Goal: Check status: Check status

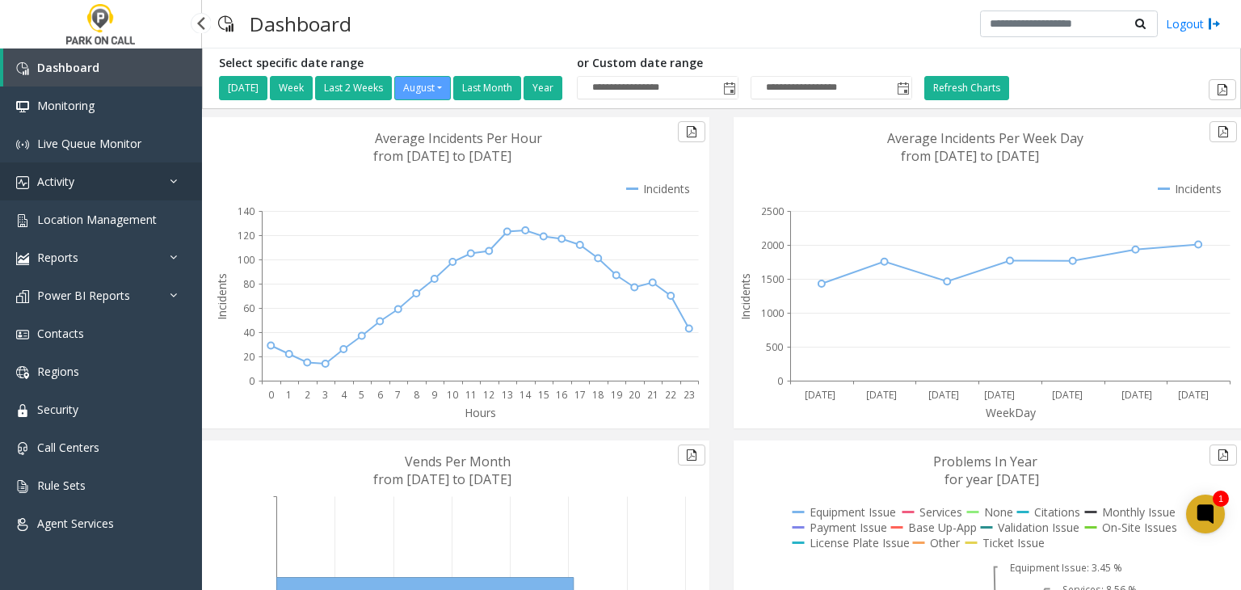
click at [155, 182] on link "Activity" at bounding box center [101, 181] width 202 height 38
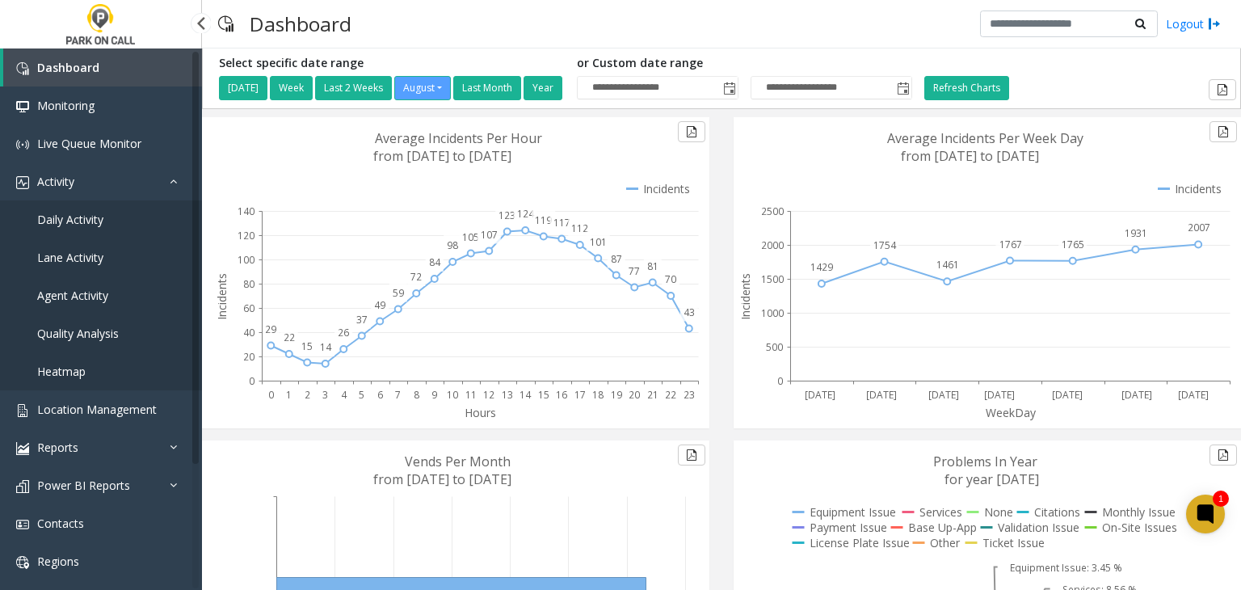
click at [124, 215] on link "Daily Activity" at bounding box center [101, 219] width 202 height 38
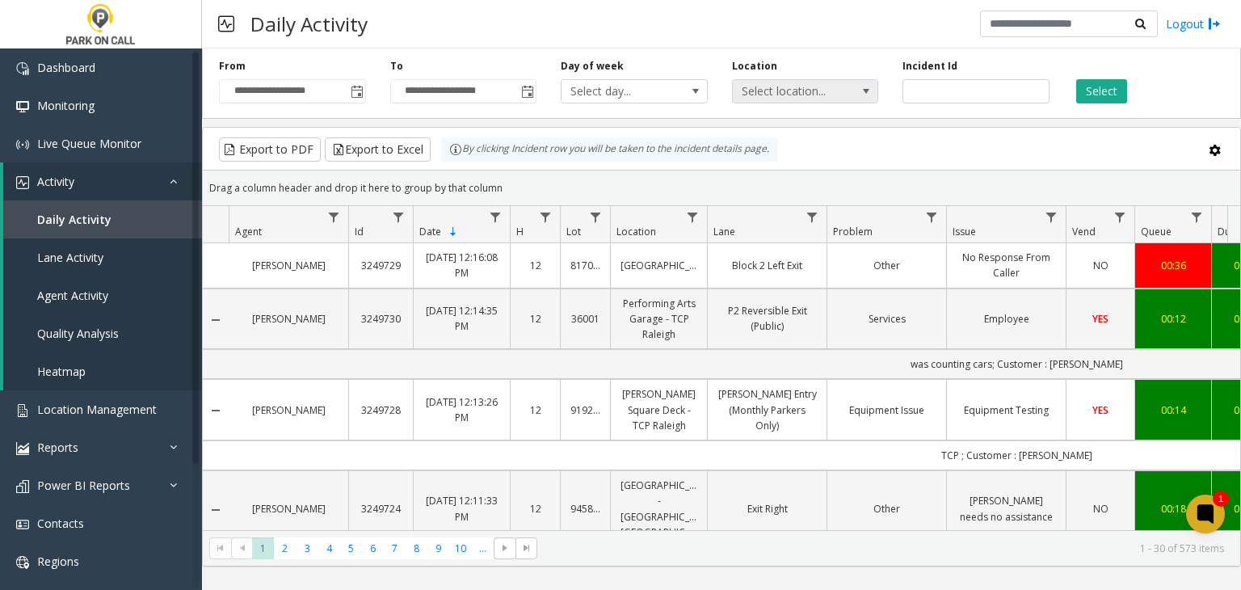
click at [815, 86] on span "Select location..." at bounding box center [791, 91] width 116 height 23
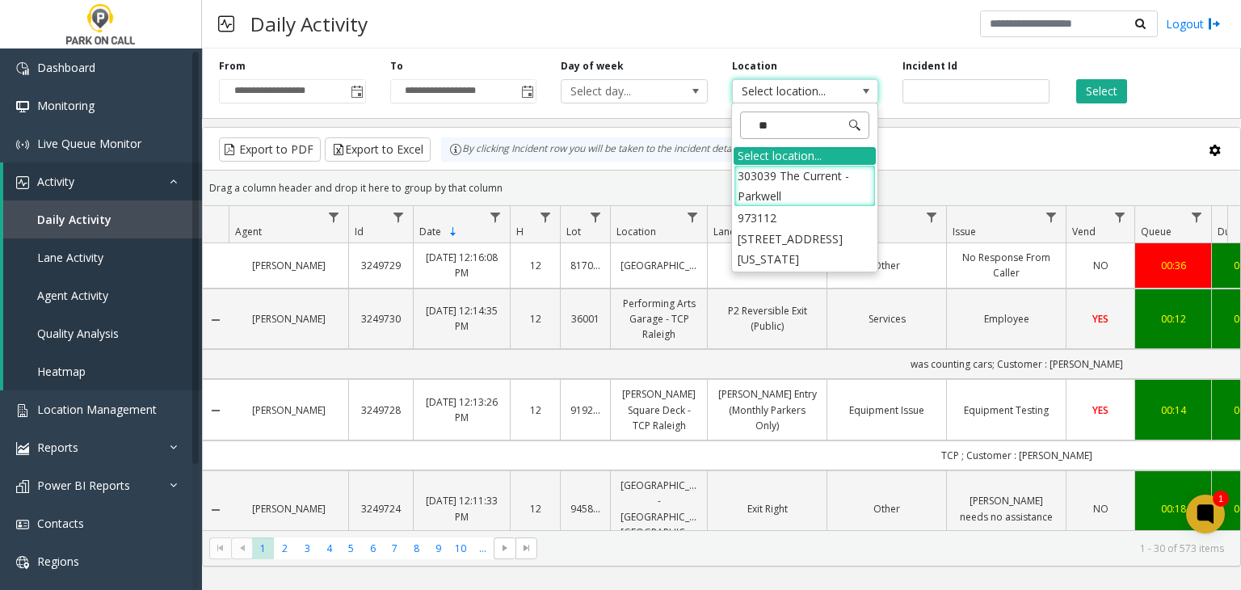
type input "***"
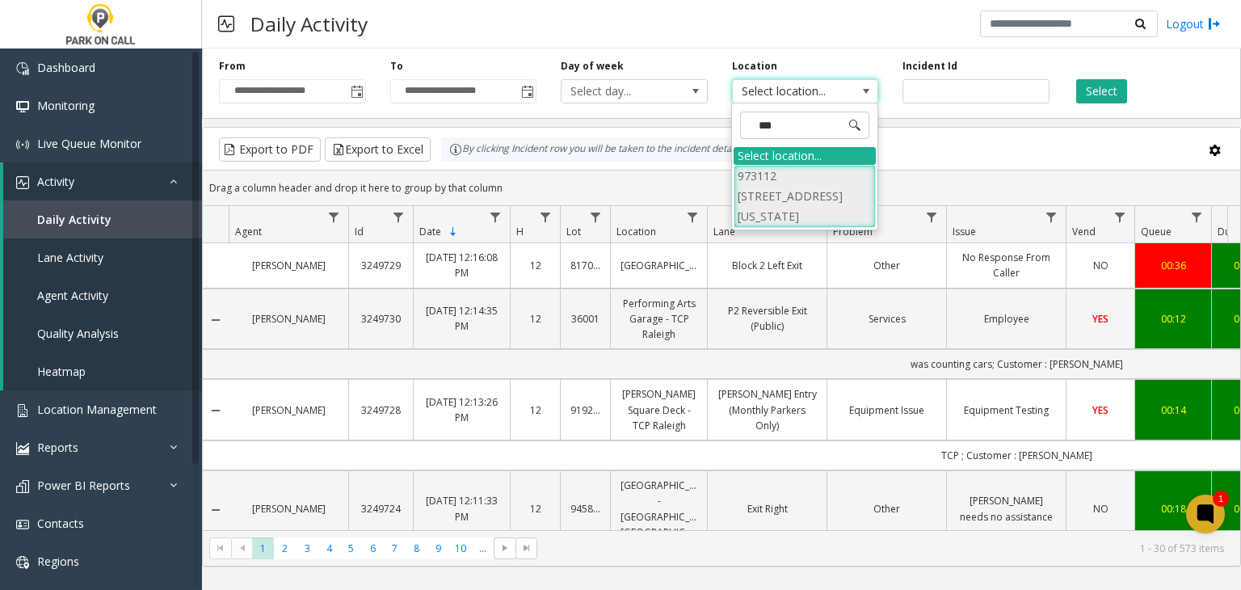
click at [790, 167] on li "973112 [STREET_ADDRESS][US_STATE]" at bounding box center [805, 196] width 142 height 63
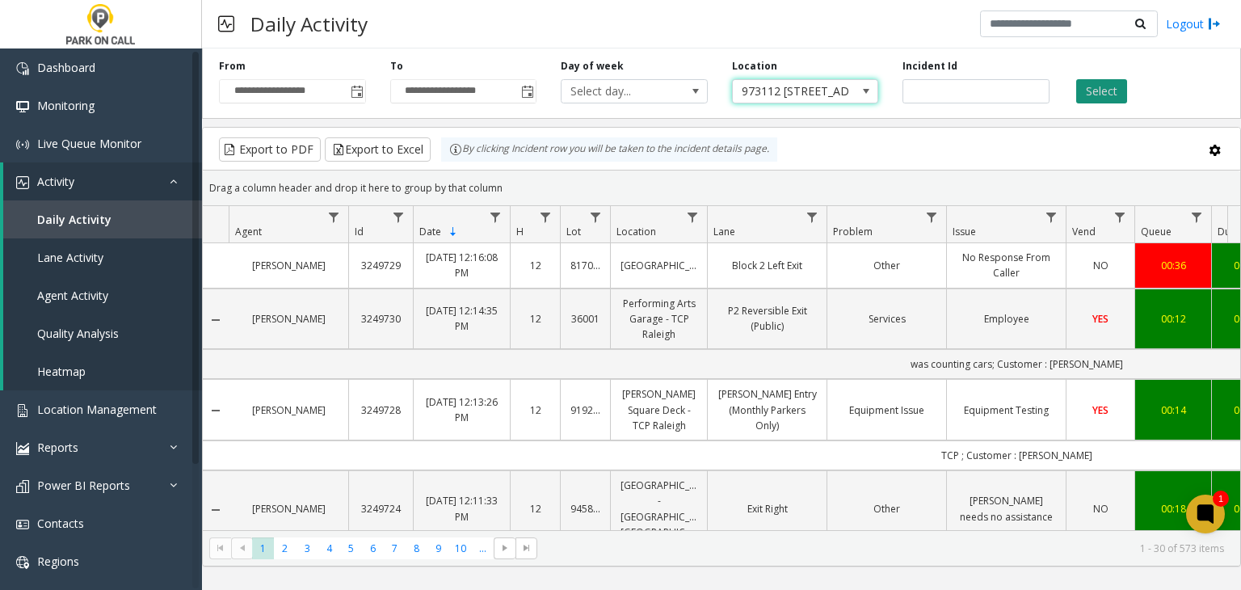
click at [1106, 91] on button "Select" at bounding box center [1102, 91] width 51 height 24
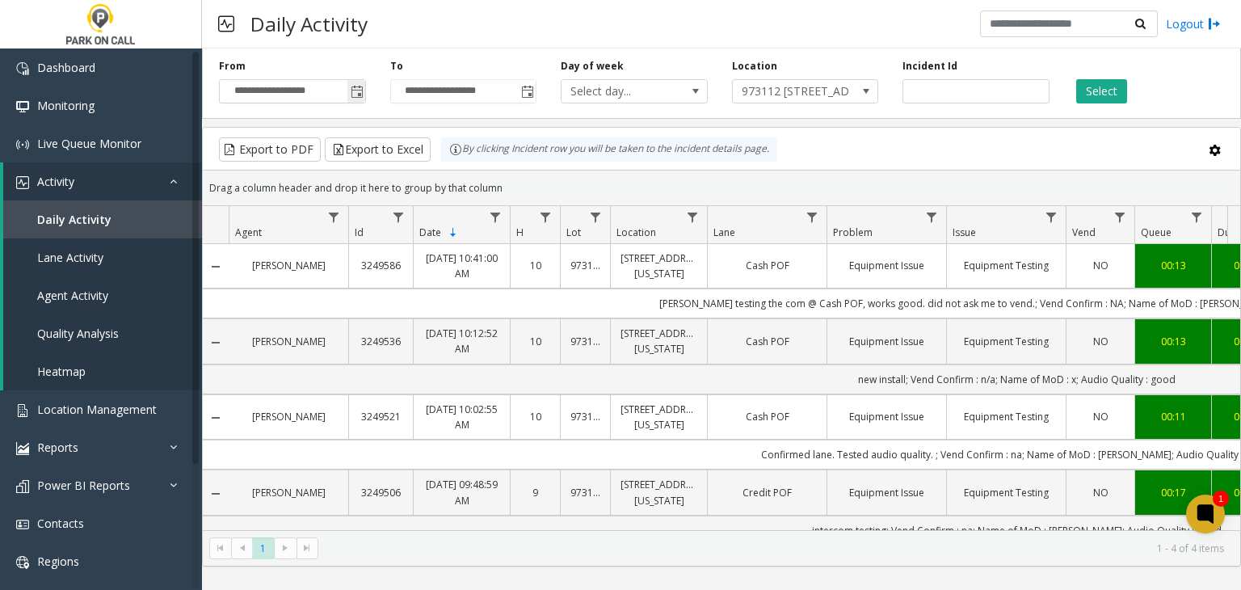
click at [352, 95] on span "Toggle popup" at bounding box center [357, 92] width 13 height 13
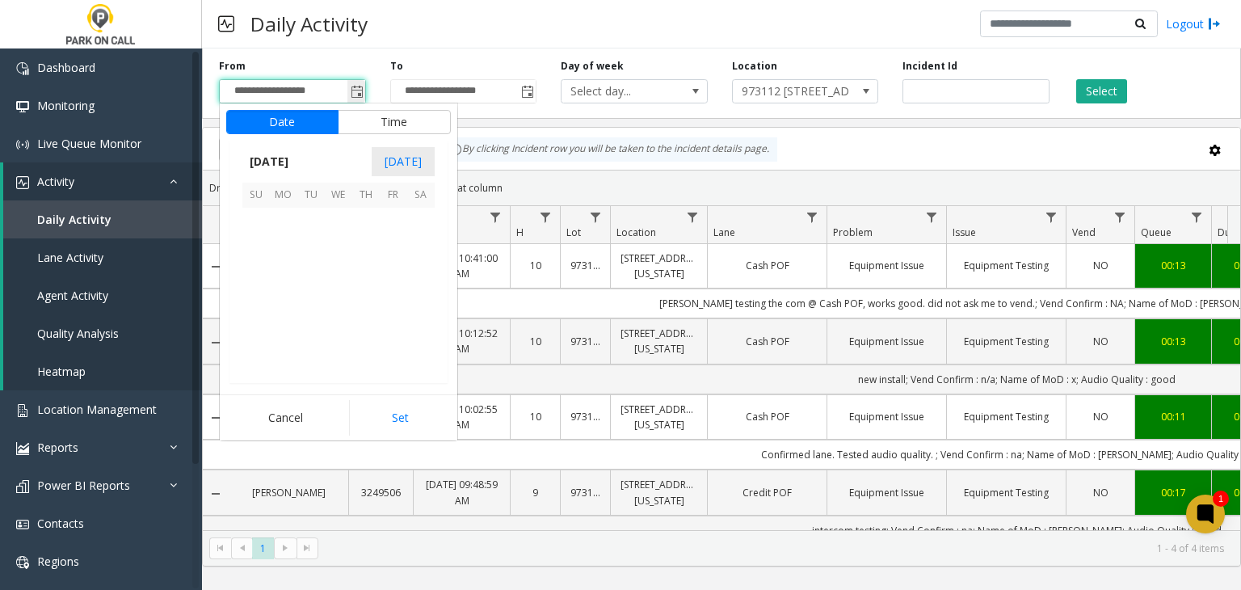
scroll to position [289884, 0]
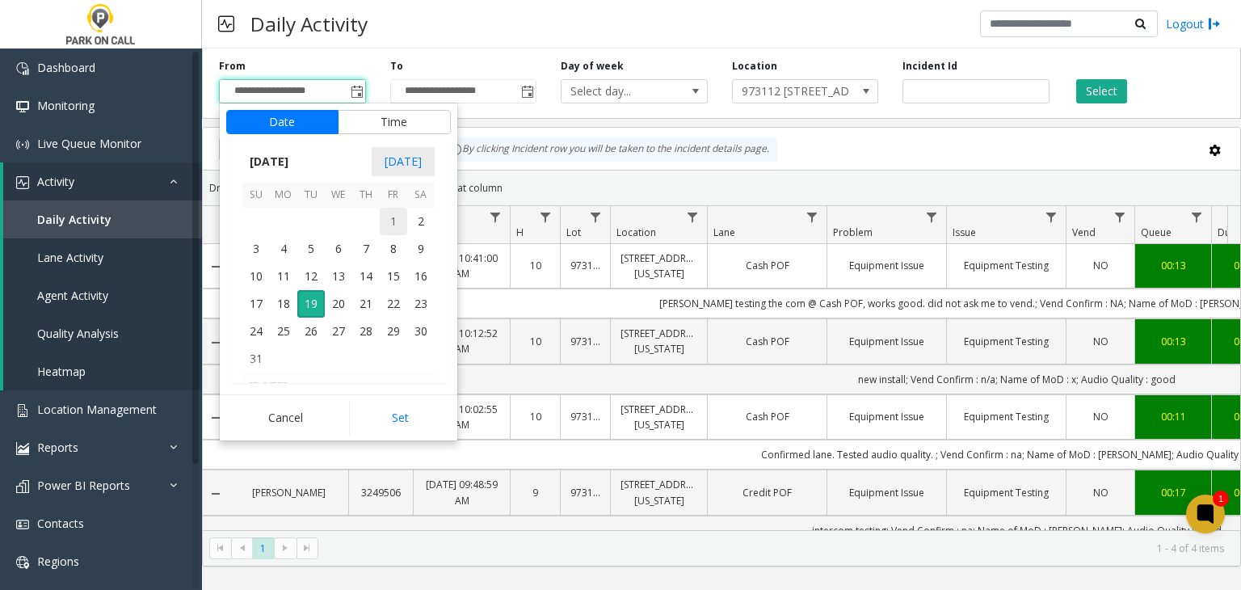
click at [390, 214] on span "1" at bounding box center [393, 221] width 27 height 27
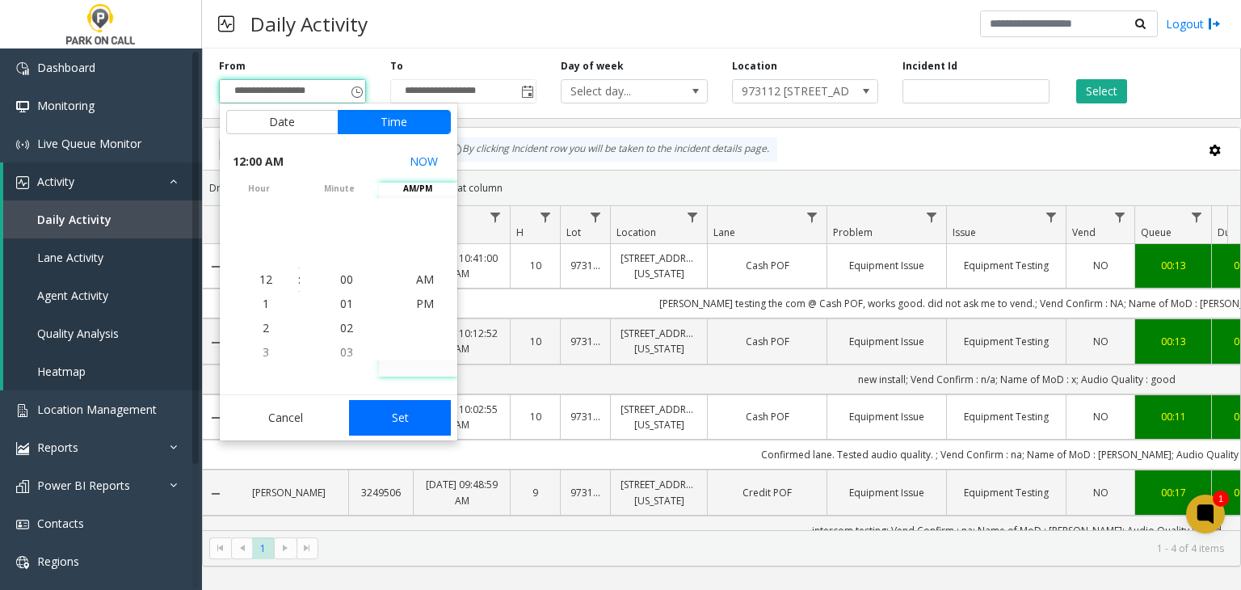
click at [441, 421] on button "Set" at bounding box center [400, 418] width 102 height 36
type input "**********"
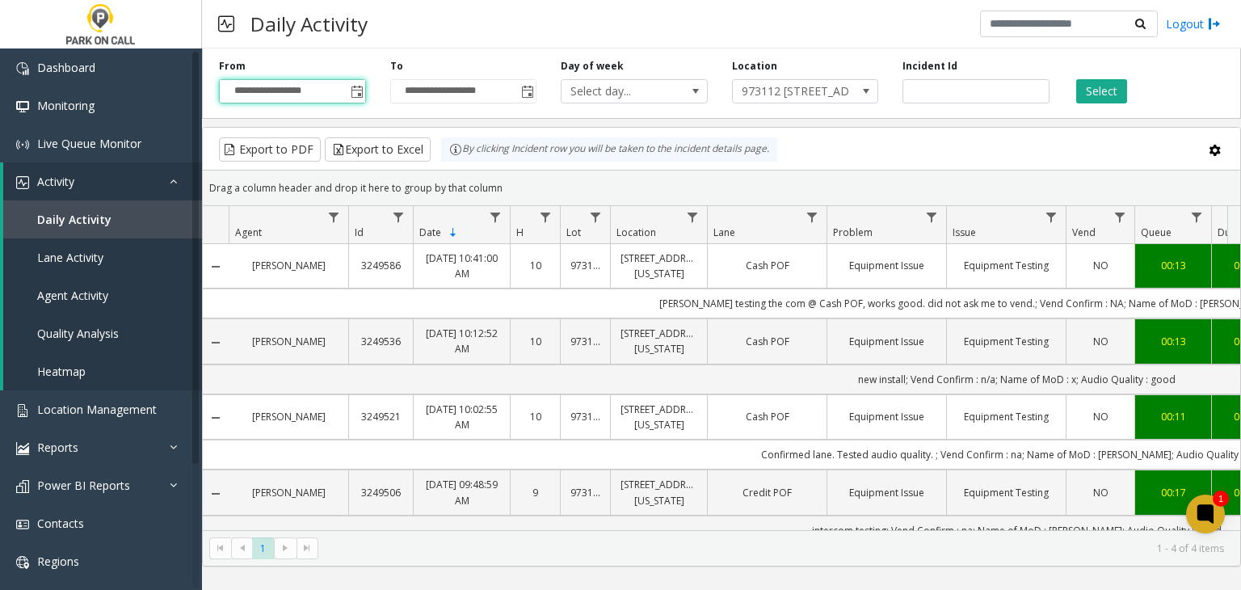
click at [1134, 89] on div "Select" at bounding box center [1147, 81] width 171 height 44
click at [1112, 91] on button "Select" at bounding box center [1102, 91] width 51 height 24
